Goal: Navigation & Orientation: Find specific page/section

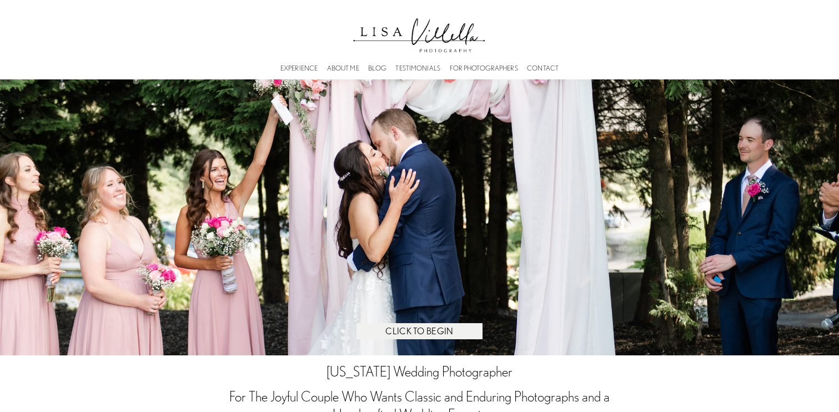
click at [350, 67] on link "ABOUT ME" at bounding box center [343, 67] width 32 height 8
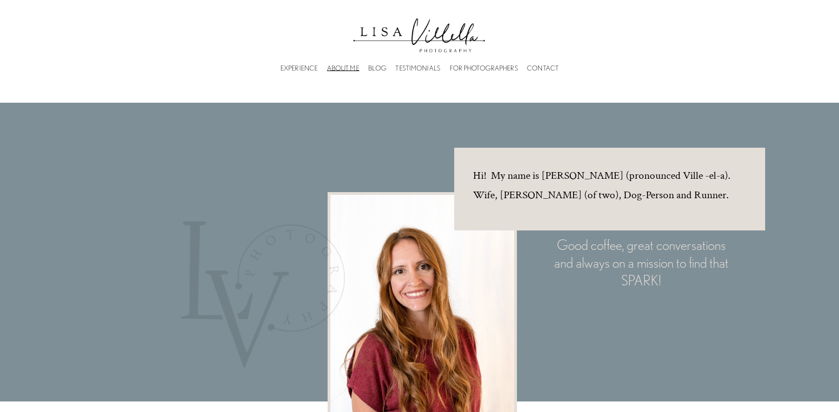
click at [474, 73] on div "Skip to Content EXPERIENCE ABOUT ME BLOG" at bounding box center [419, 39] width 839 height 79
click at [468, 64] on link "FOR PHOTOGRAPHERS" at bounding box center [484, 67] width 68 height 8
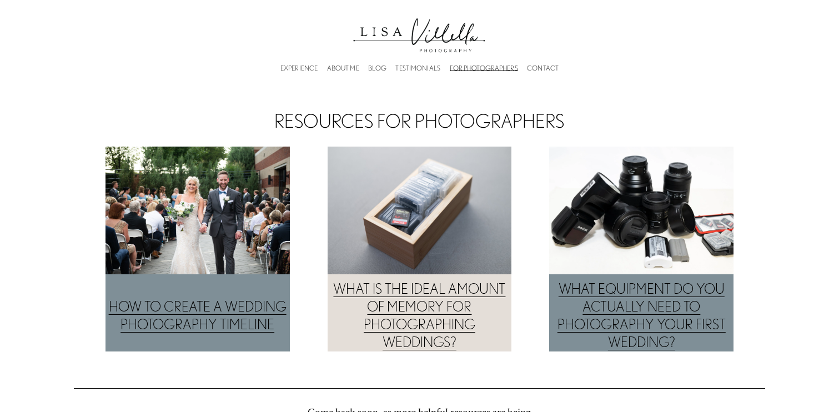
click at [379, 72] on link "BLOG" at bounding box center [377, 67] width 18 height 8
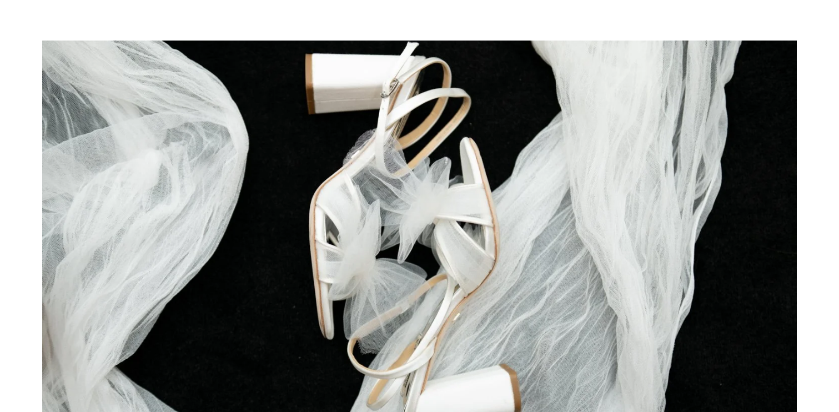
scroll to position [3038, 0]
